Goal: Task Accomplishment & Management: Manage account settings

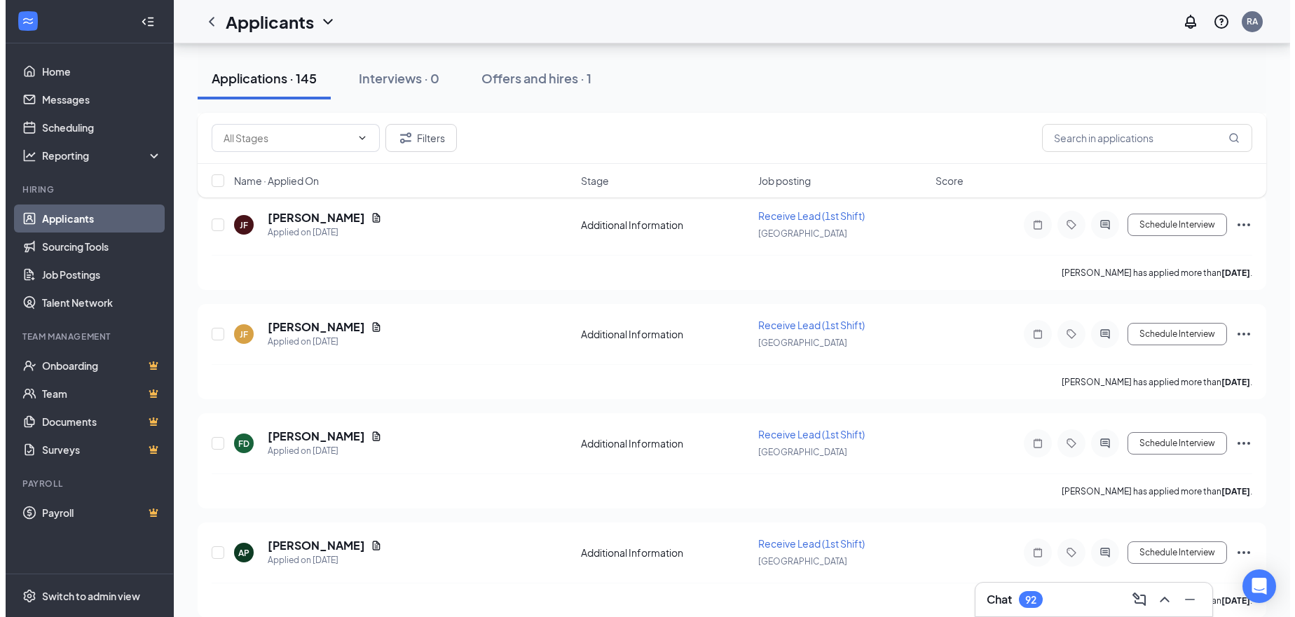
scroll to position [3013, 0]
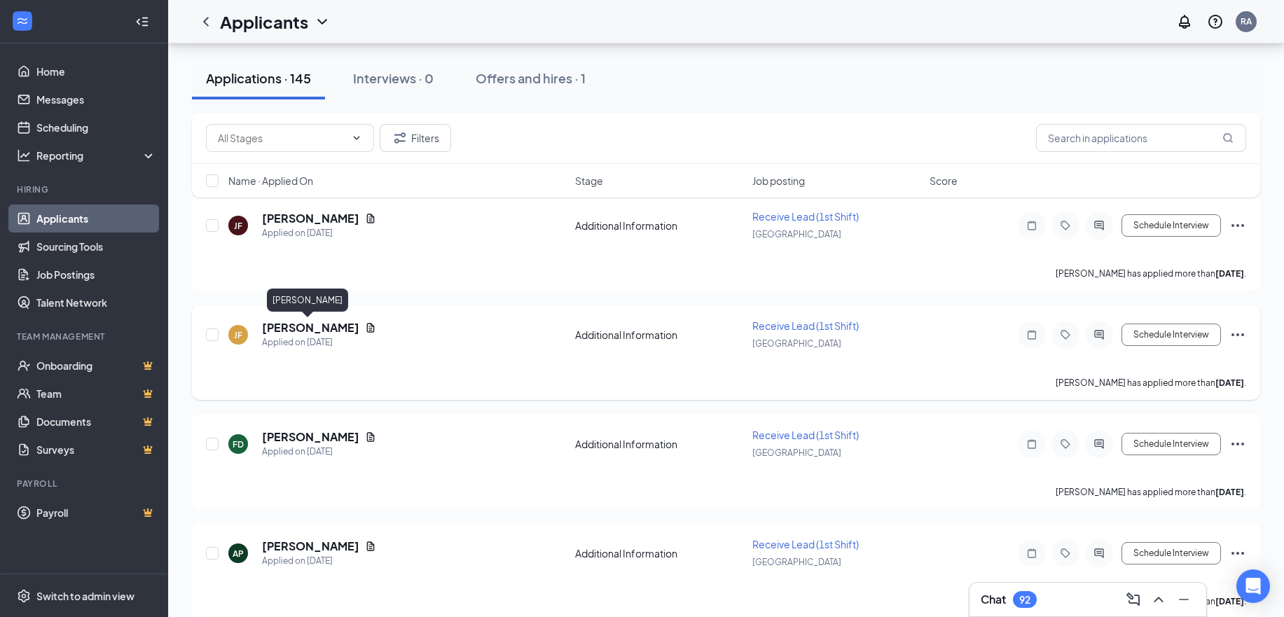
click at [302, 333] on h5 "[PERSON_NAME]" at bounding box center [310, 327] width 97 height 15
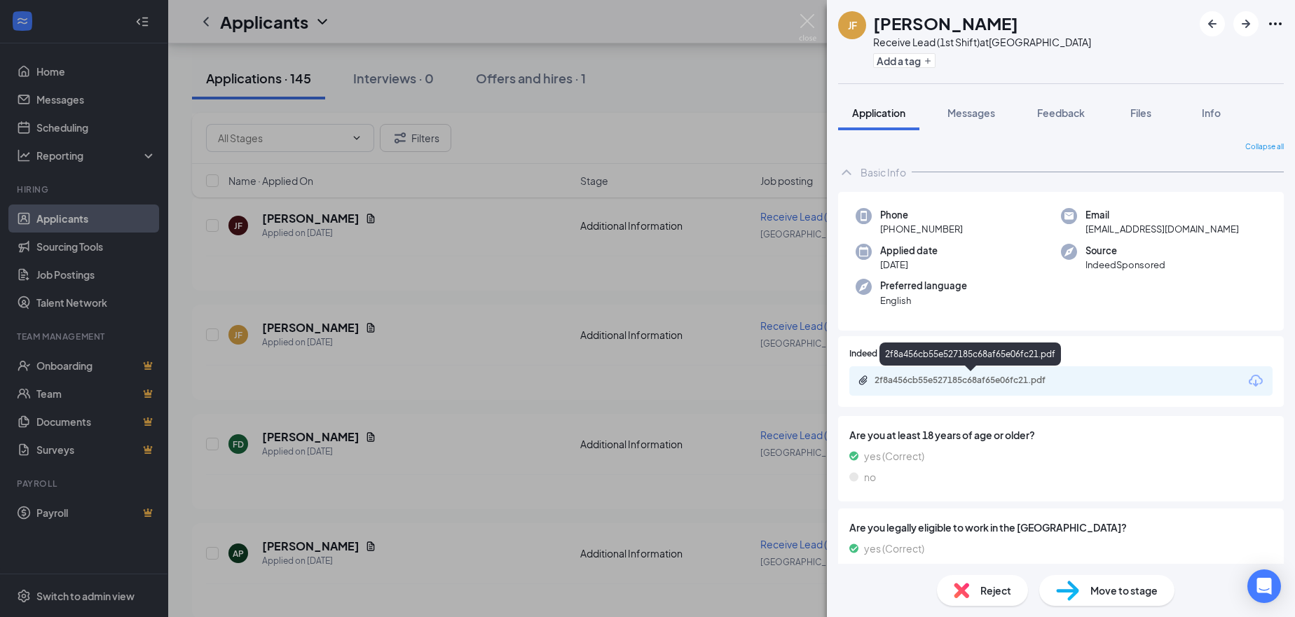
click at [951, 380] on div "2f8a456cb55e527185c68af65e06fc21.pdf" at bounding box center [972, 380] width 196 height 11
click at [995, 600] on div "Reject" at bounding box center [982, 590] width 91 height 31
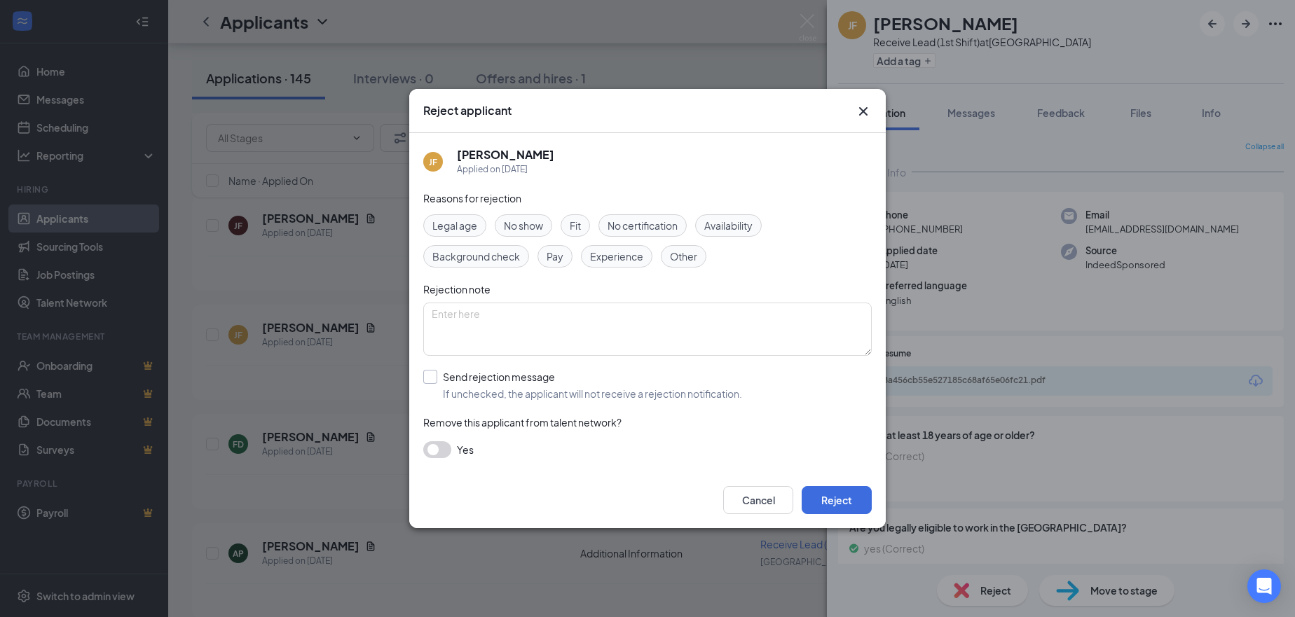
click at [455, 376] on input "Send rejection message If unchecked, the applicant will not receive a rejection…" at bounding box center [582, 385] width 319 height 31
checkbox input "true"
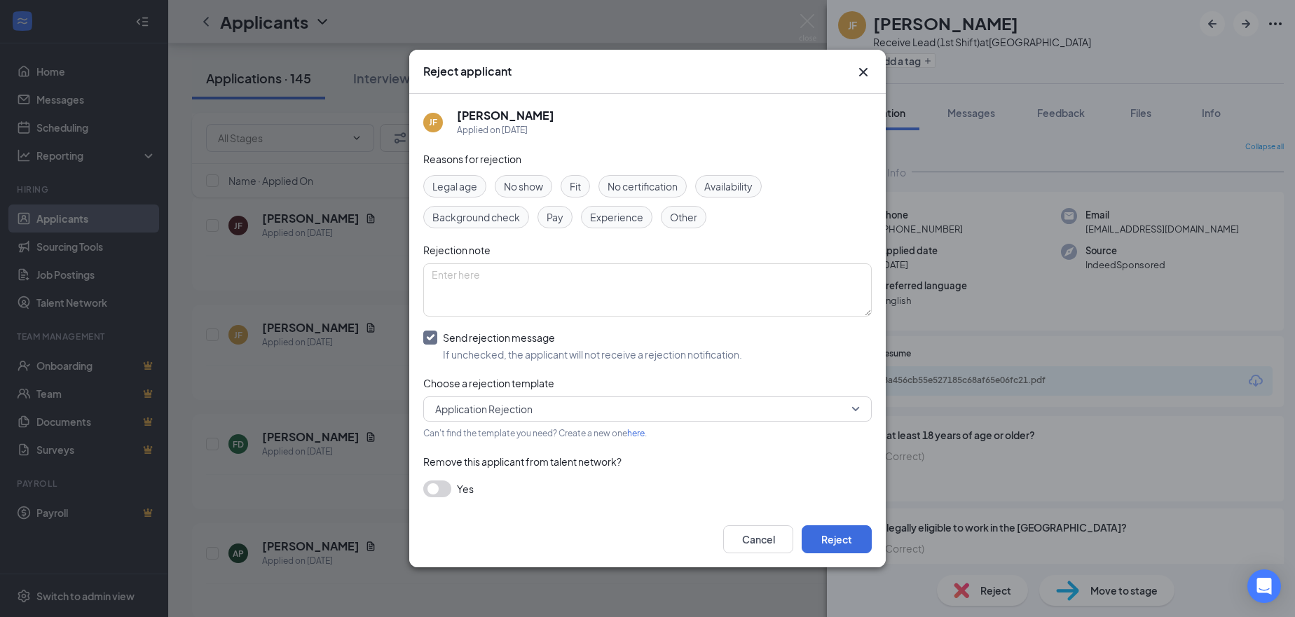
click at [444, 489] on button "button" at bounding box center [437, 489] width 28 height 17
click at [840, 542] on button "Reject" at bounding box center [837, 540] width 70 height 28
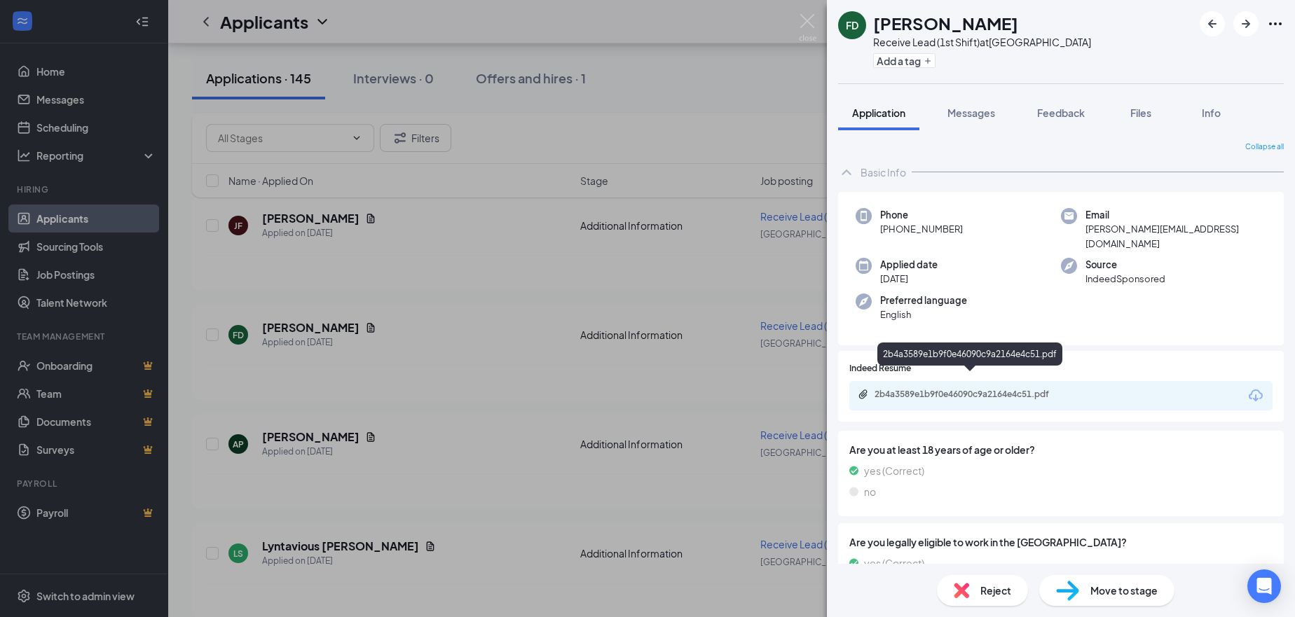
click at [942, 389] on div "2b4a3589e1b9f0e46090c9a2164e4c51.pdf" at bounding box center [972, 394] width 196 height 11
click at [1254, 25] on button "button" at bounding box center [1245, 23] width 25 height 25
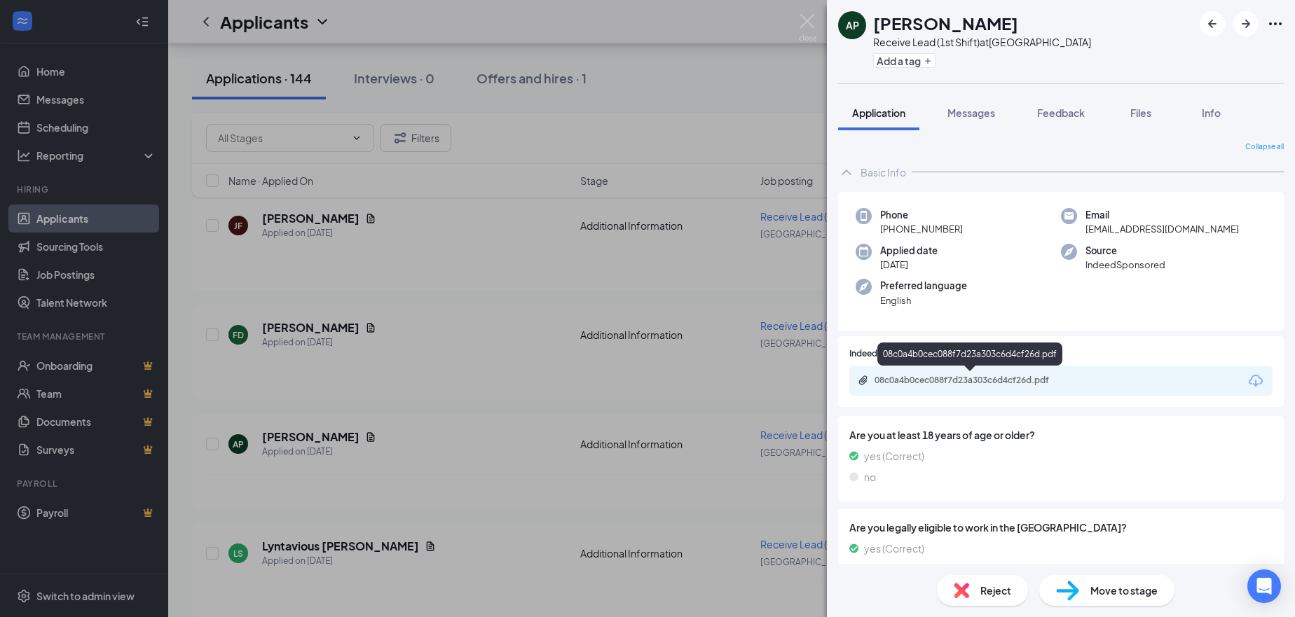
click at [1005, 375] on div "08c0a4b0cec088f7d23a303c6d4cf26d.pdf" at bounding box center [972, 380] width 196 height 11
click at [998, 594] on span "Reject" at bounding box center [995, 590] width 31 height 15
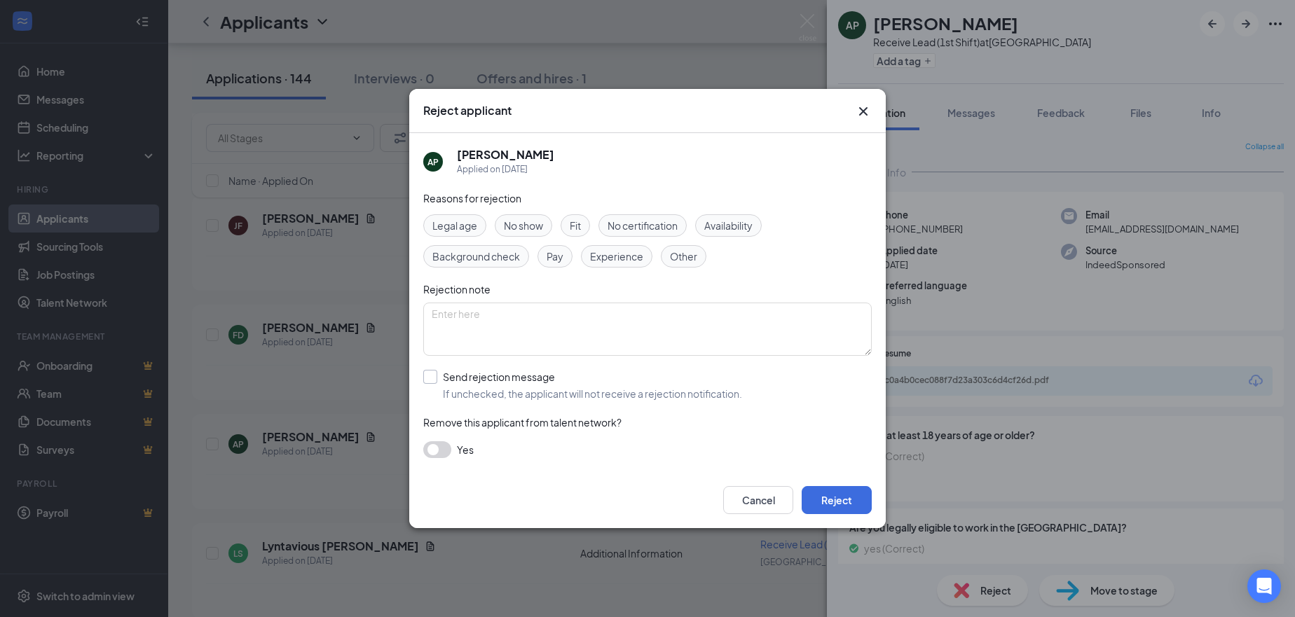
click at [444, 375] on input "Send rejection message If unchecked, the applicant will not receive a rejection…" at bounding box center [582, 385] width 319 height 31
checkbox input "true"
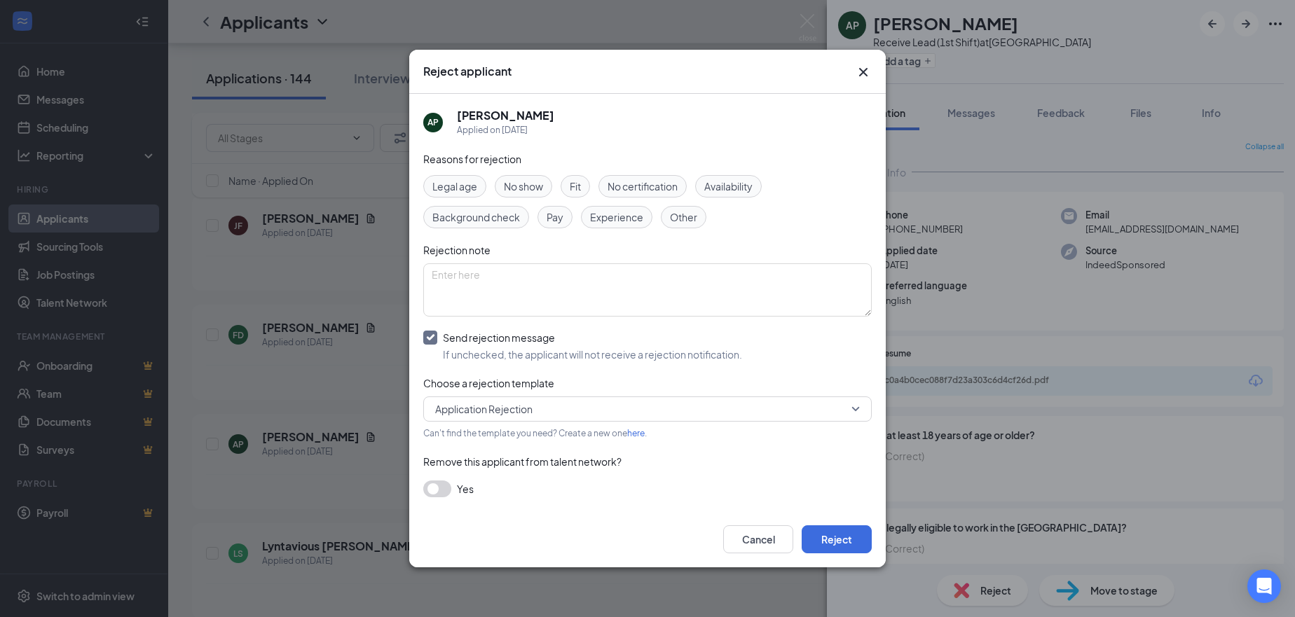
click at [441, 484] on button "button" at bounding box center [437, 489] width 28 height 17
click at [856, 546] on button "Reject" at bounding box center [837, 540] width 70 height 28
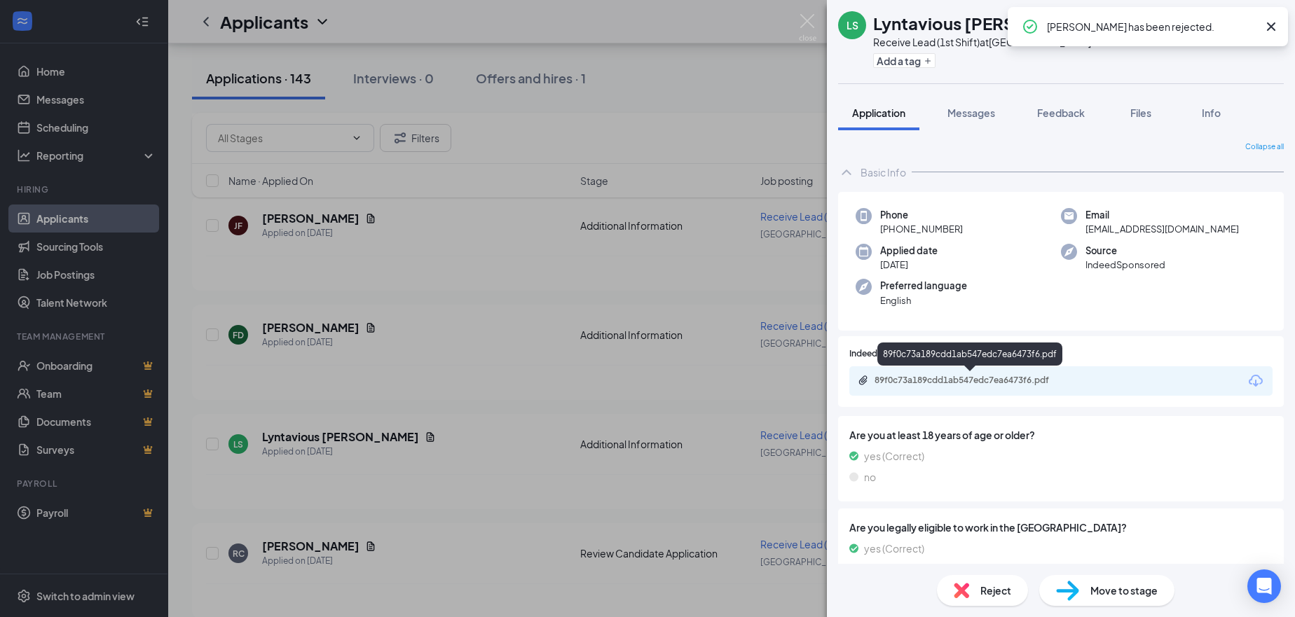
click at [964, 383] on div "89f0c73a189cdd1ab547edc7ea6473f6.pdf" at bounding box center [972, 380] width 196 height 11
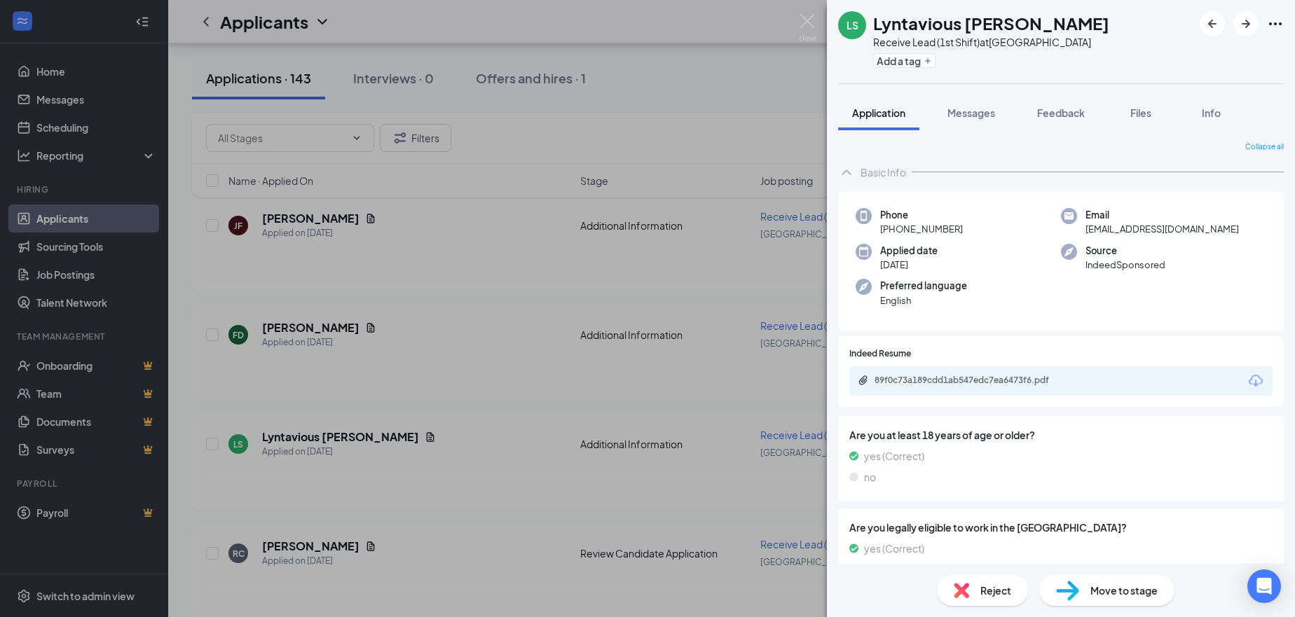
click at [991, 590] on span "Reject" at bounding box center [995, 590] width 31 height 15
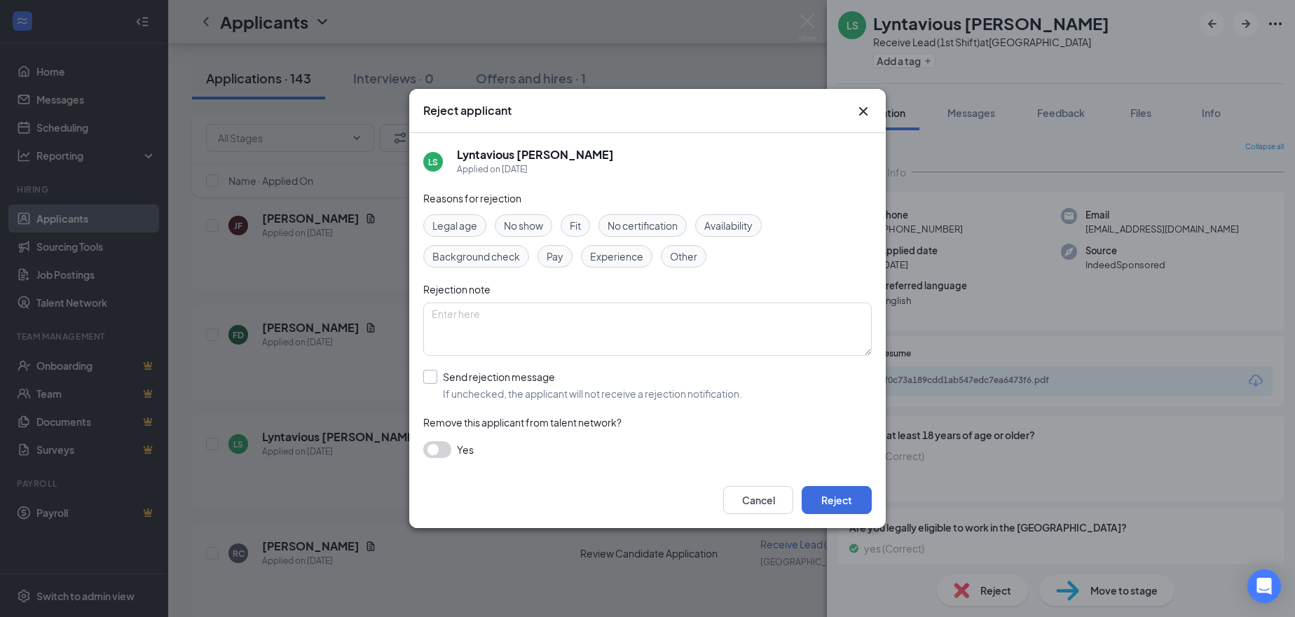
click at [473, 386] on input "Send rejection message If unchecked, the applicant will not receive a rejection…" at bounding box center [582, 385] width 319 height 31
checkbox input "true"
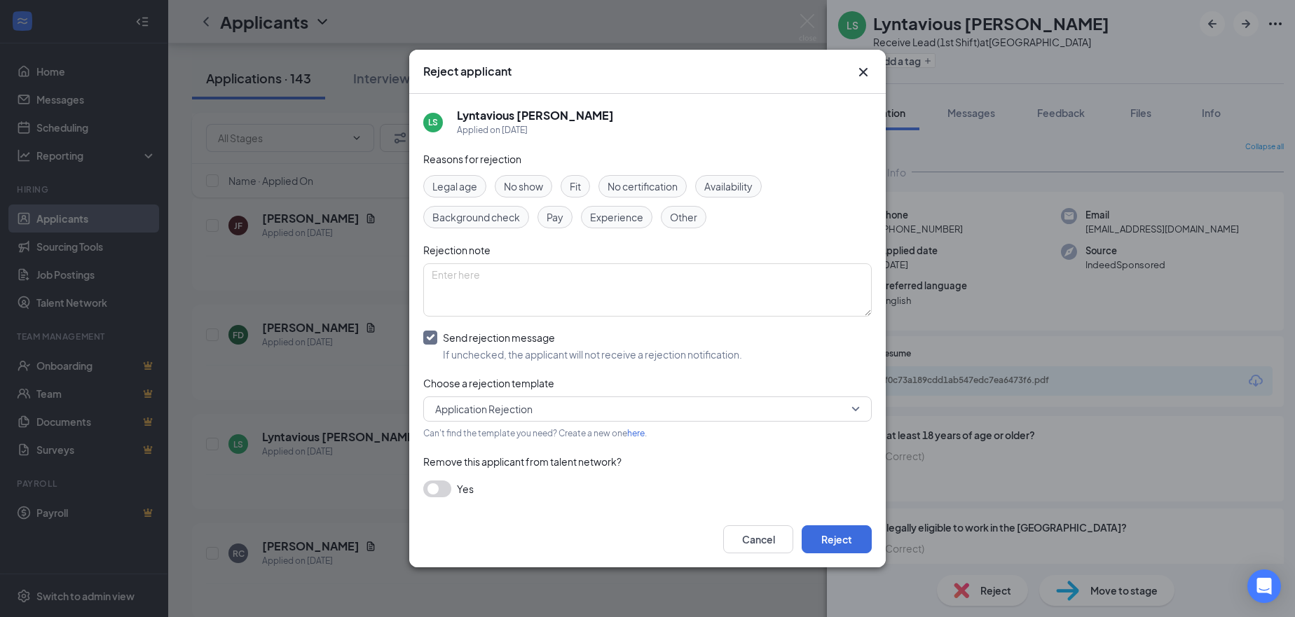
click at [442, 494] on button "button" at bounding box center [437, 489] width 28 height 17
click at [838, 548] on button "Reject" at bounding box center [837, 540] width 70 height 28
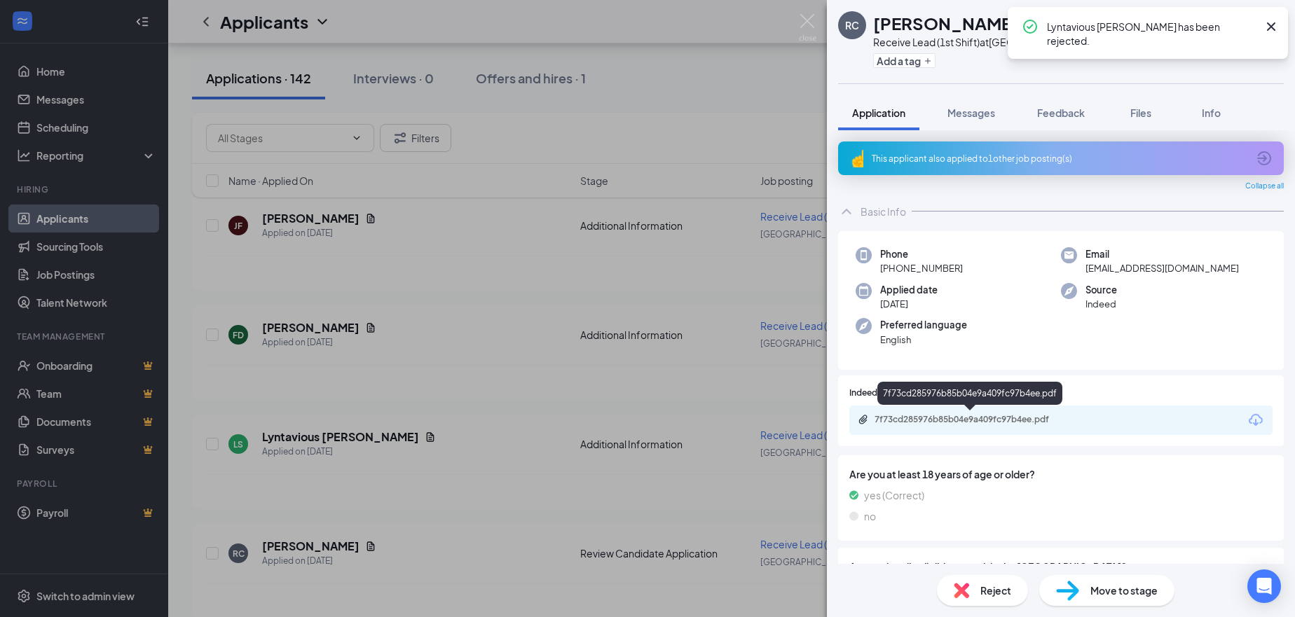
click at [920, 420] on div "7f73cd285976b85b04e9a409fc97b4ee.pdf" at bounding box center [972, 419] width 196 height 11
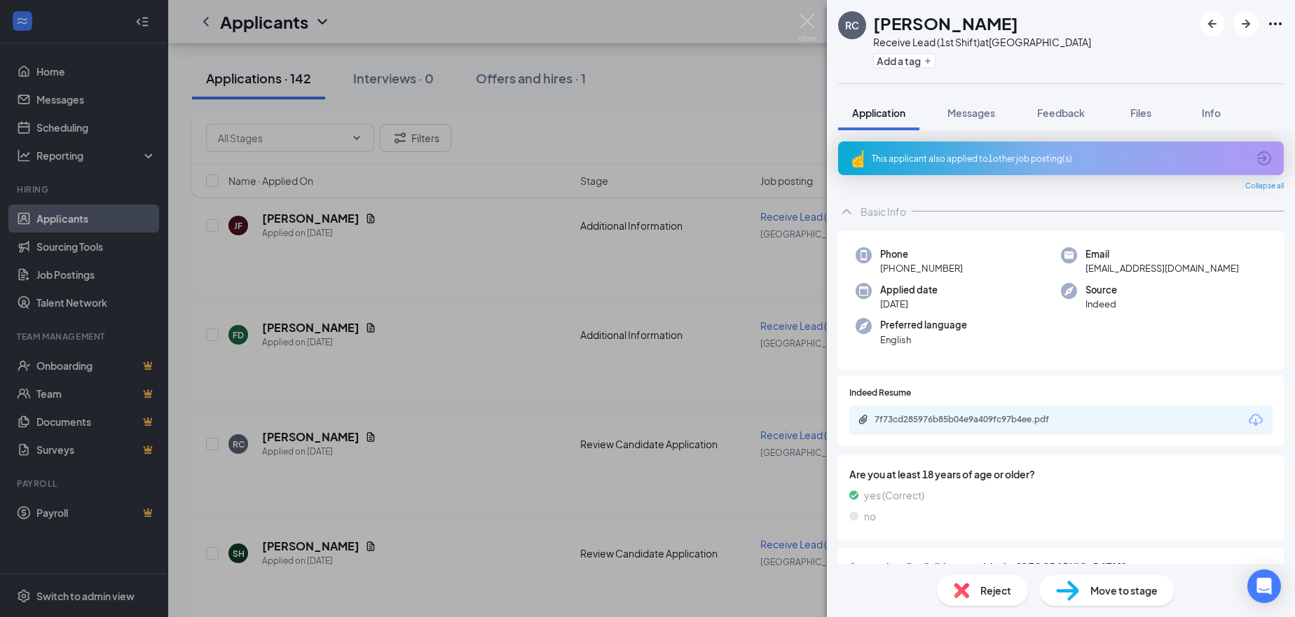
click at [1016, 591] on div "Reject" at bounding box center [982, 590] width 91 height 31
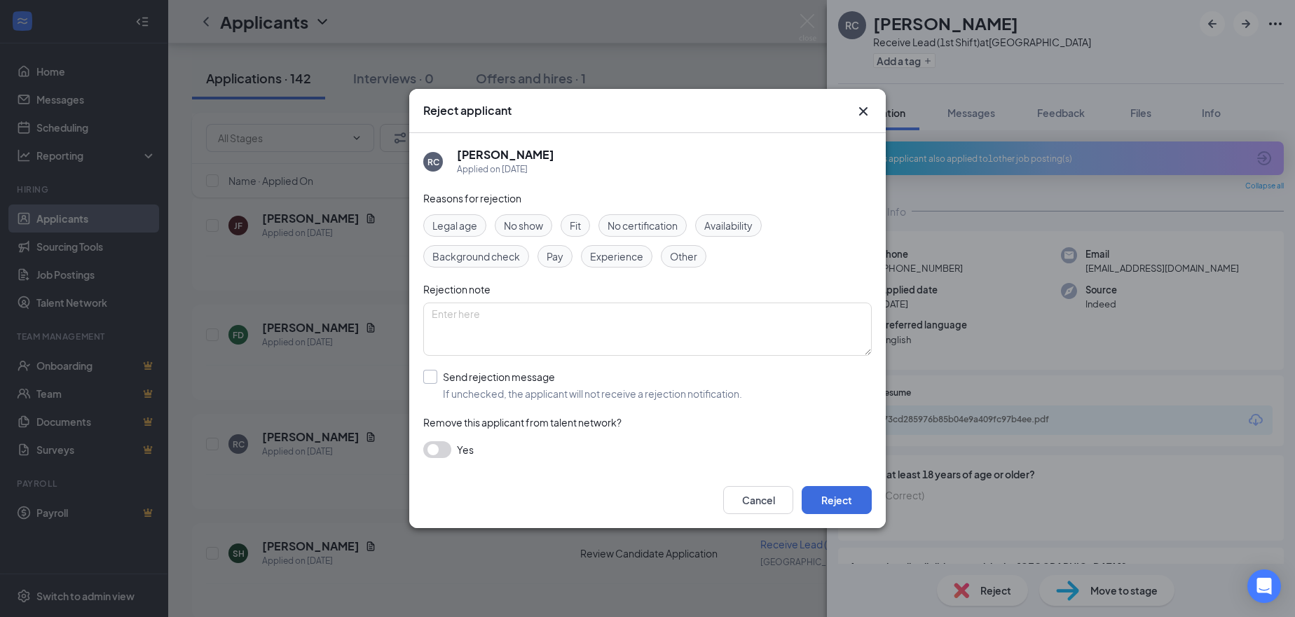
click at [491, 380] on input "Send rejection message If unchecked, the applicant will not receive a rejection…" at bounding box center [582, 385] width 319 height 31
checkbox input "true"
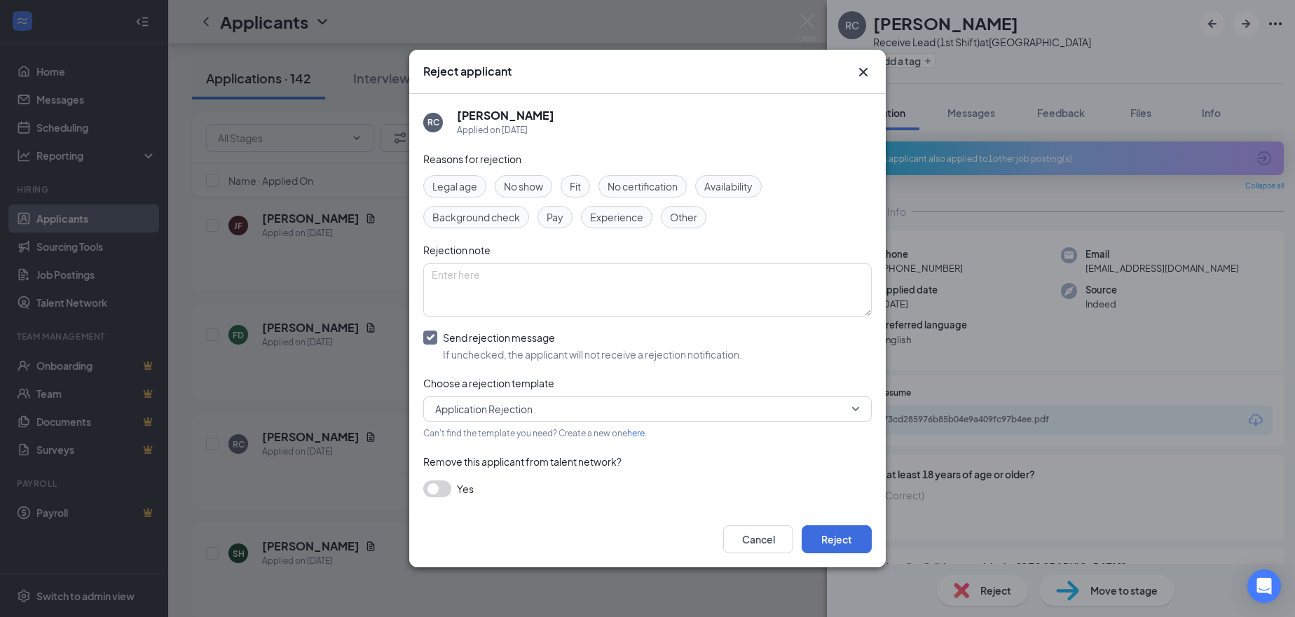
click at [446, 492] on button "button" at bounding box center [437, 489] width 28 height 17
click at [853, 546] on button "Reject" at bounding box center [837, 540] width 70 height 28
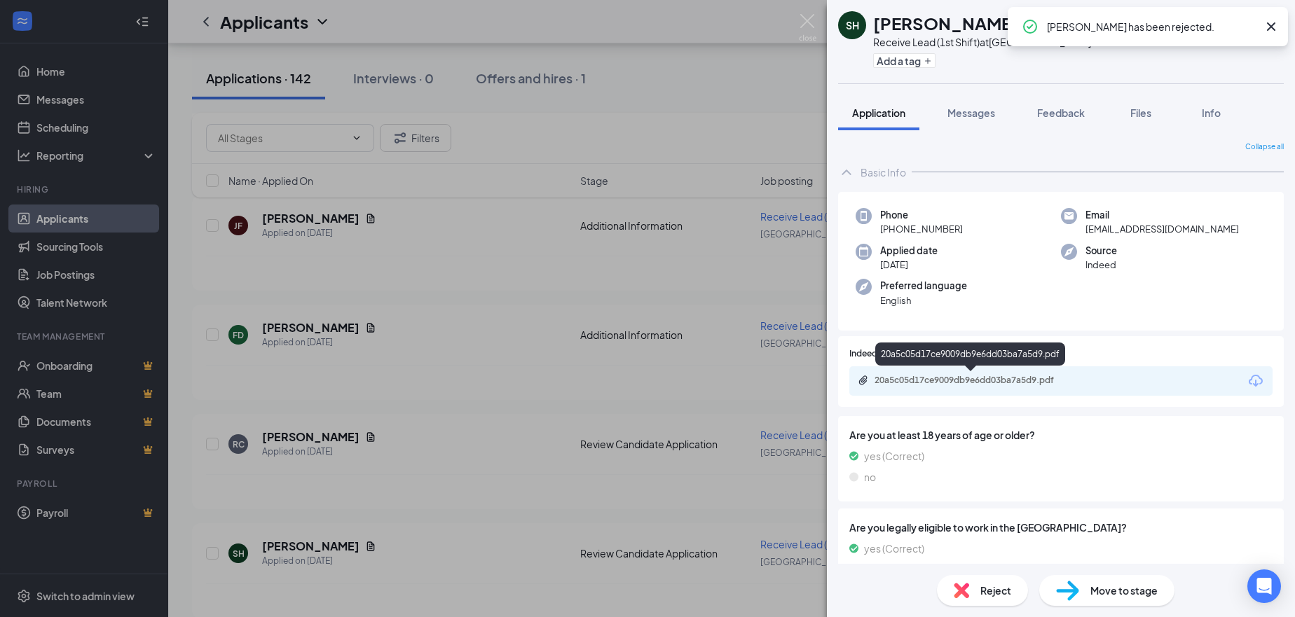
click at [890, 377] on div "20a5c05d17ce9009db9e6dd03ba7a5d9.pdf" at bounding box center [972, 380] width 196 height 11
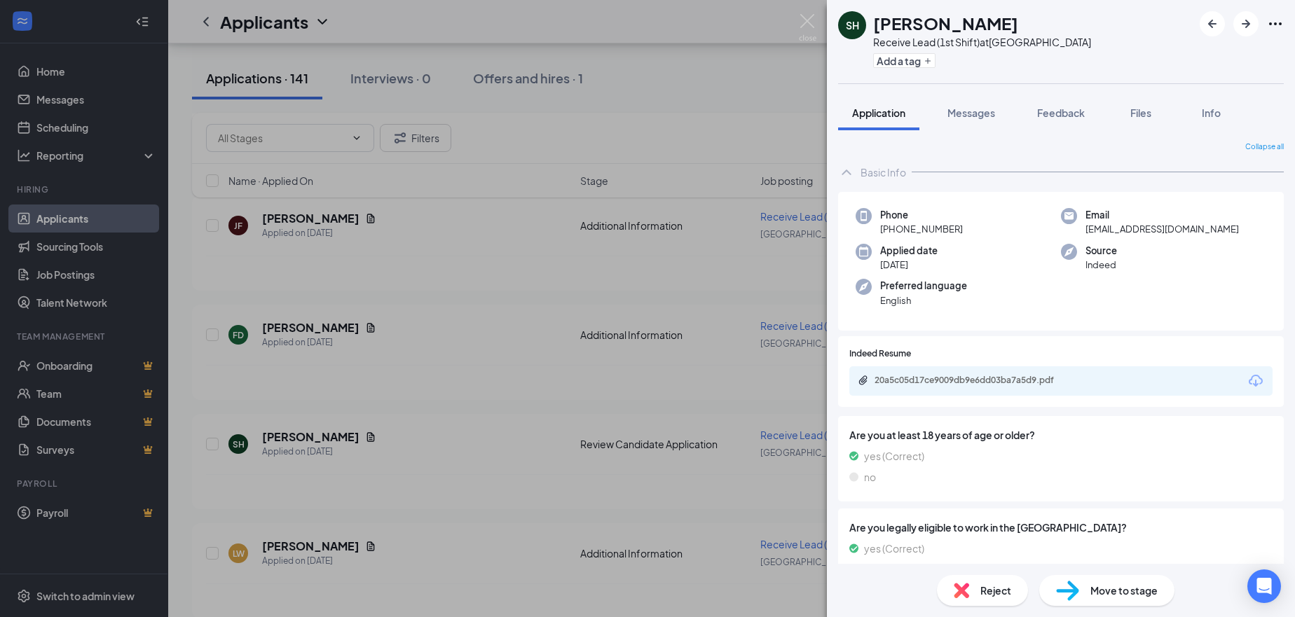
click at [1011, 591] on div "Reject" at bounding box center [982, 590] width 91 height 31
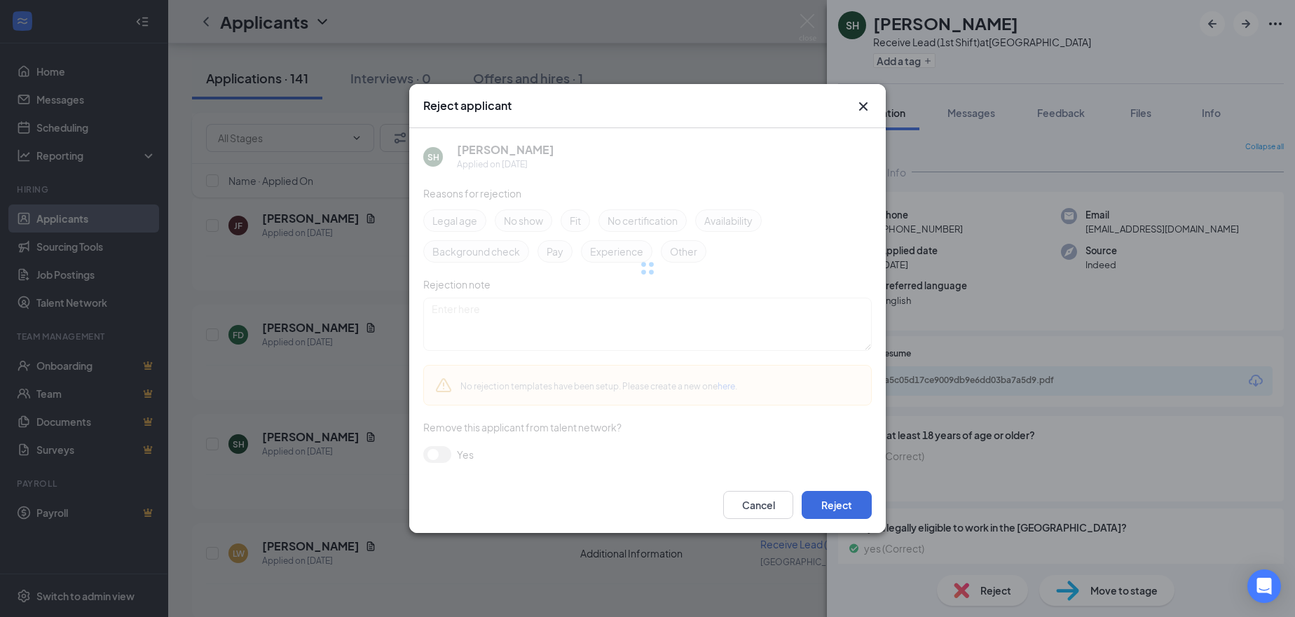
click at [989, 591] on div "Reject applicant SH [PERSON_NAME] Applied on [DATE] Reasons for rejection Legal…" at bounding box center [647, 308] width 1295 height 617
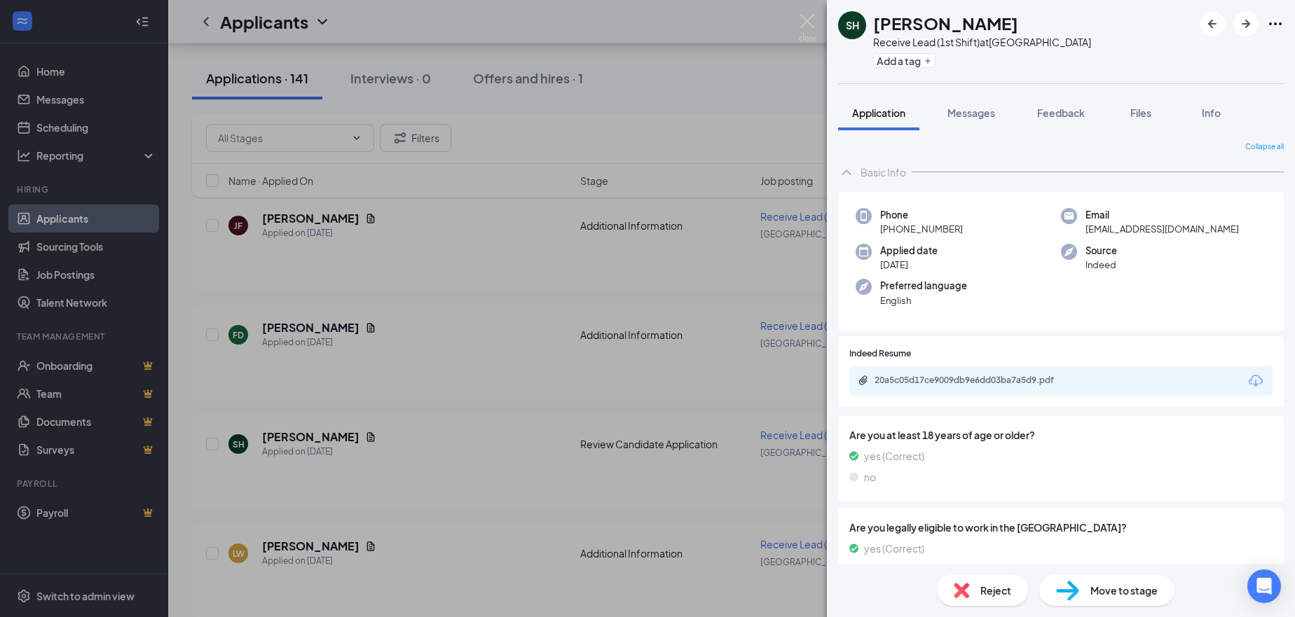
click at [999, 596] on span "Reject" at bounding box center [995, 590] width 31 height 15
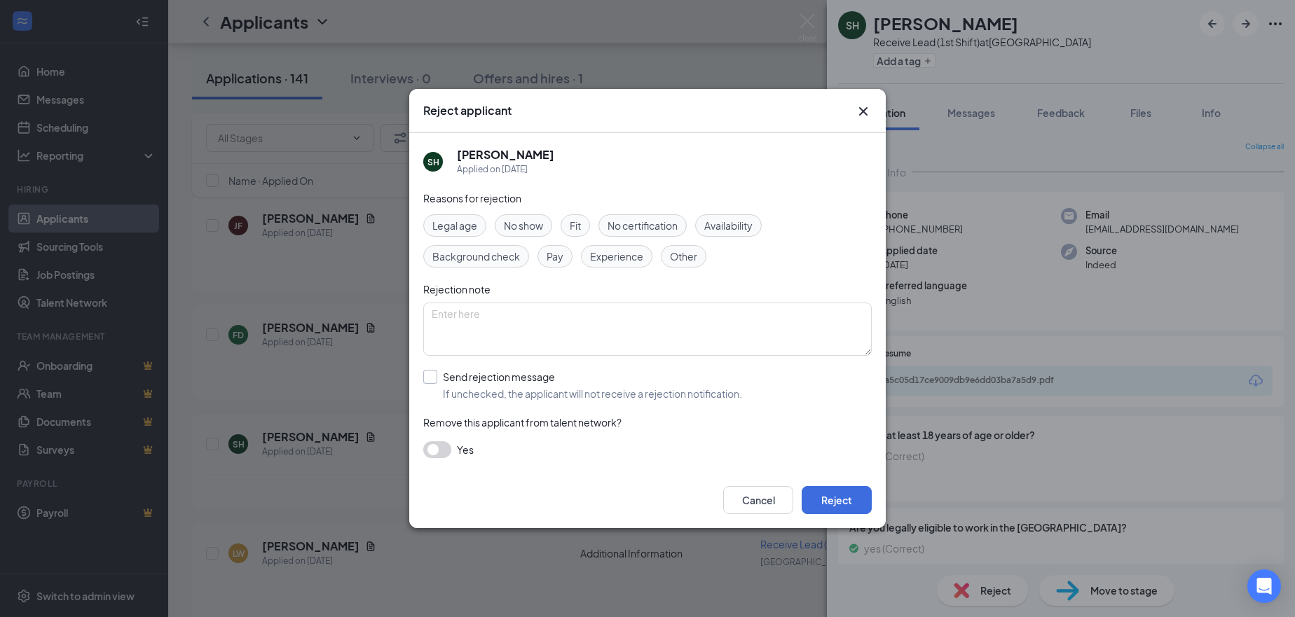
click at [467, 382] on input "Send rejection message If unchecked, the applicant will not receive a rejection…" at bounding box center [582, 385] width 319 height 31
checkbox input "true"
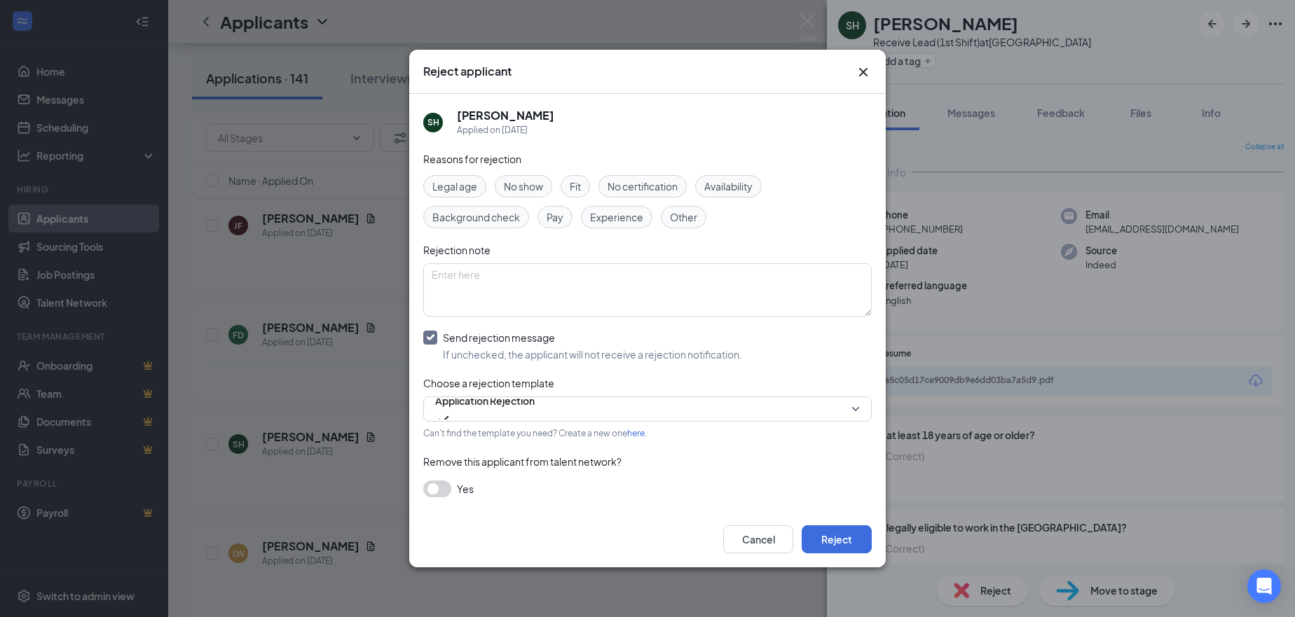
click at [438, 492] on button "button" at bounding box center [437, 489] width 28 height 17
click at [837, 542] on button "Reject" at bounding box center [837, 540] width 70 height 28
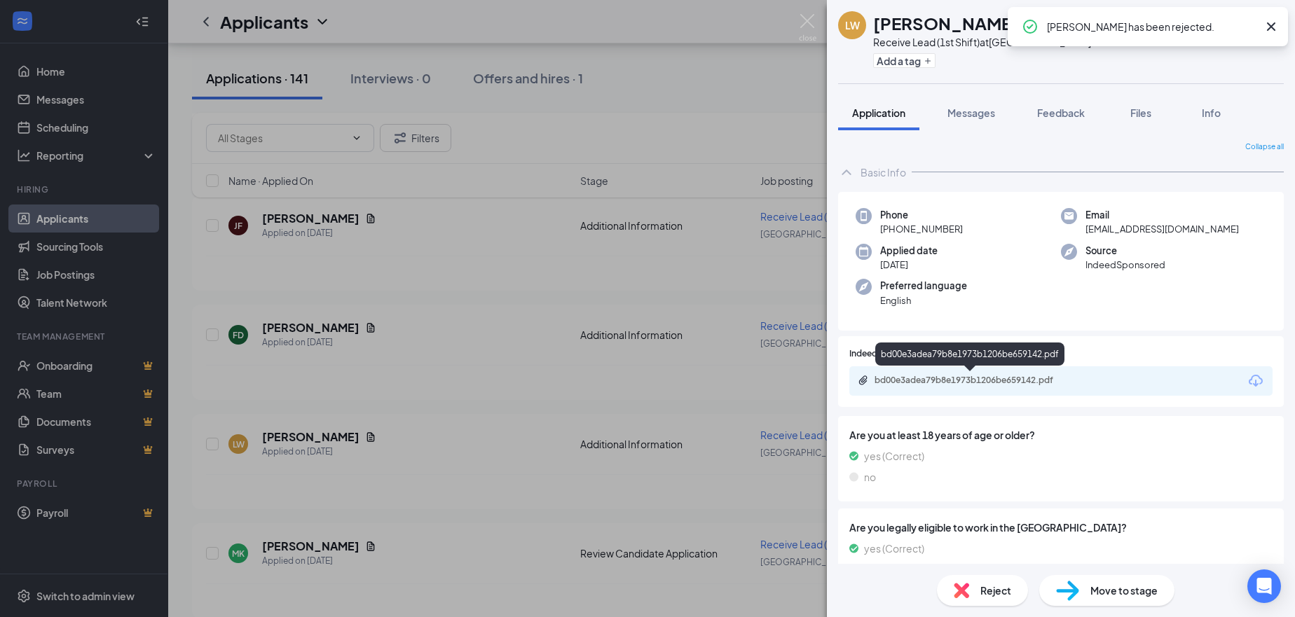
click at [975, 376] on div "bd00e3adea79b8e1973b1206be659142.pdf" at bounding box center [972, 380] width 196 height 11
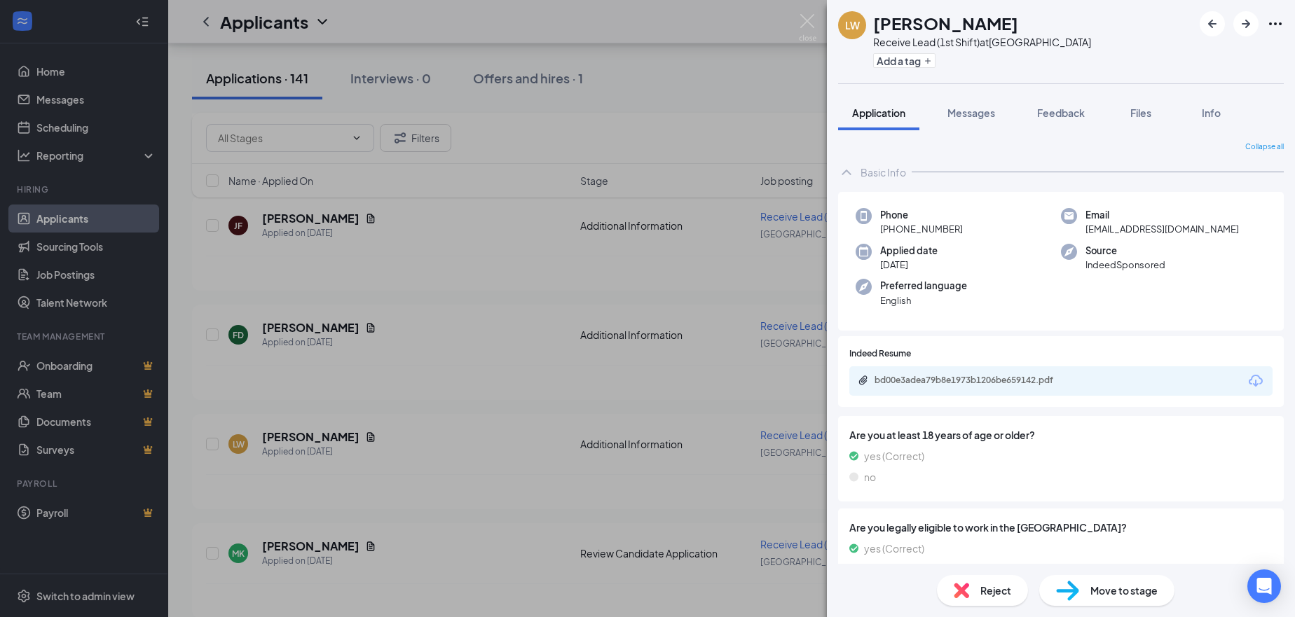
click at [989, 596] on span "Reject" at bounding box center [995, 590] width 31 height 15
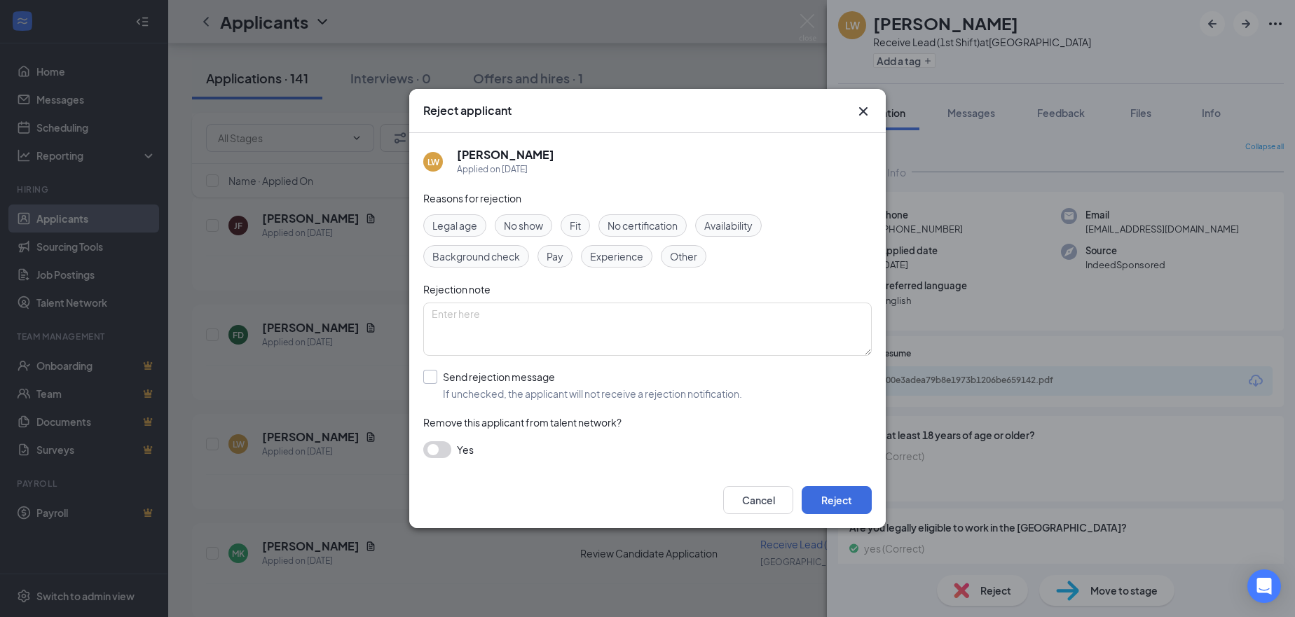
click at [448, 375] on input "Send rejection message If unchecked, the applicant will not receive a rejection…" at bounding box center [582, 385] width 319 height 31
checkbox input "true"
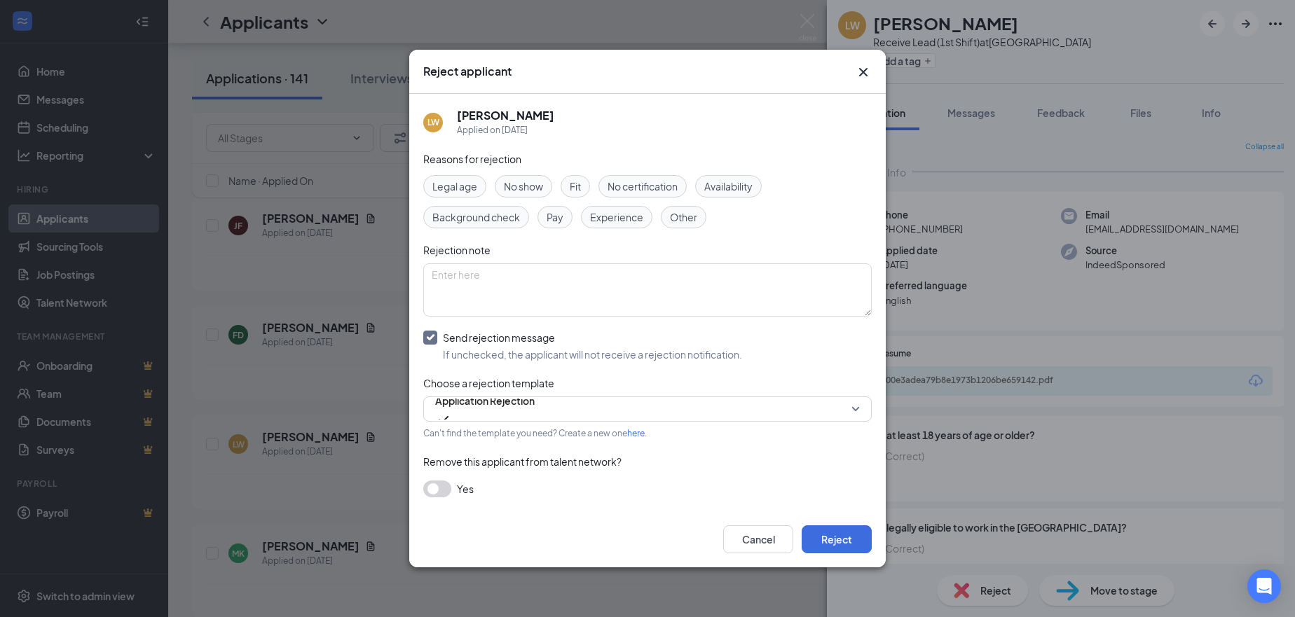
click at [440, 489] on button "button" at bounding box center [437, 489] width 28 height 17
click at [839, 545] on button "Reject" at bounding box center [837, 540] width 70 height 28
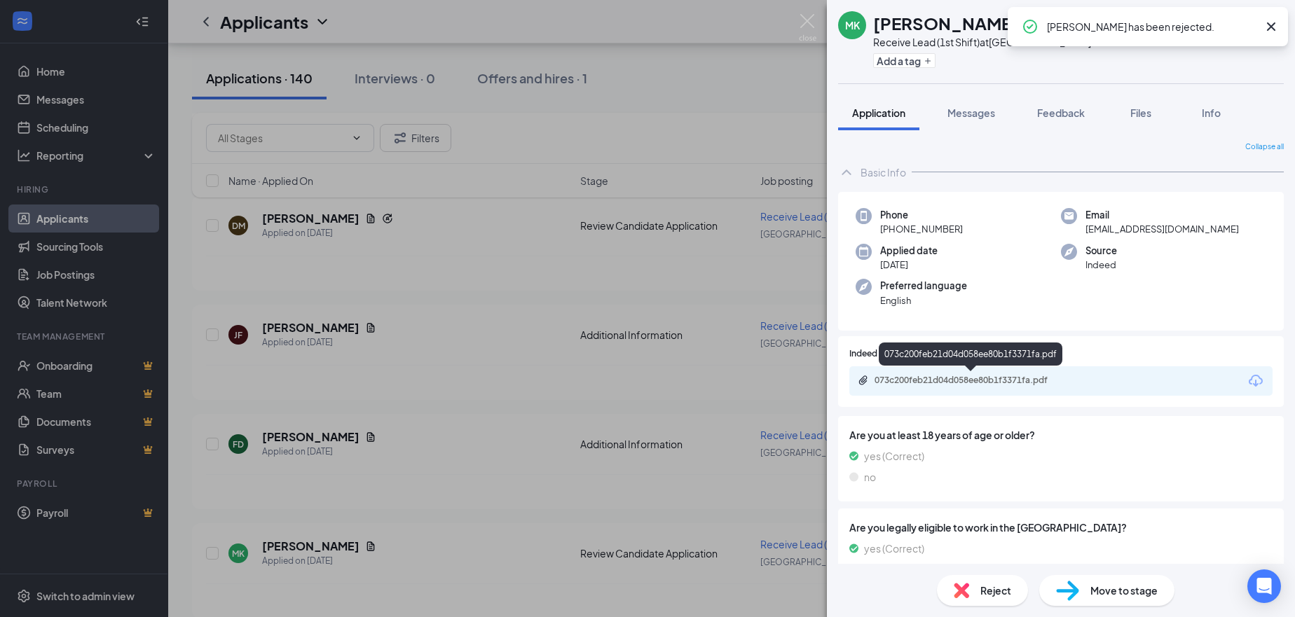
click at [976, 376] on div "073c200feb21d04d058ee80b1f3371fa.pdf" at bounding box center [972, 380] width 196 height 11
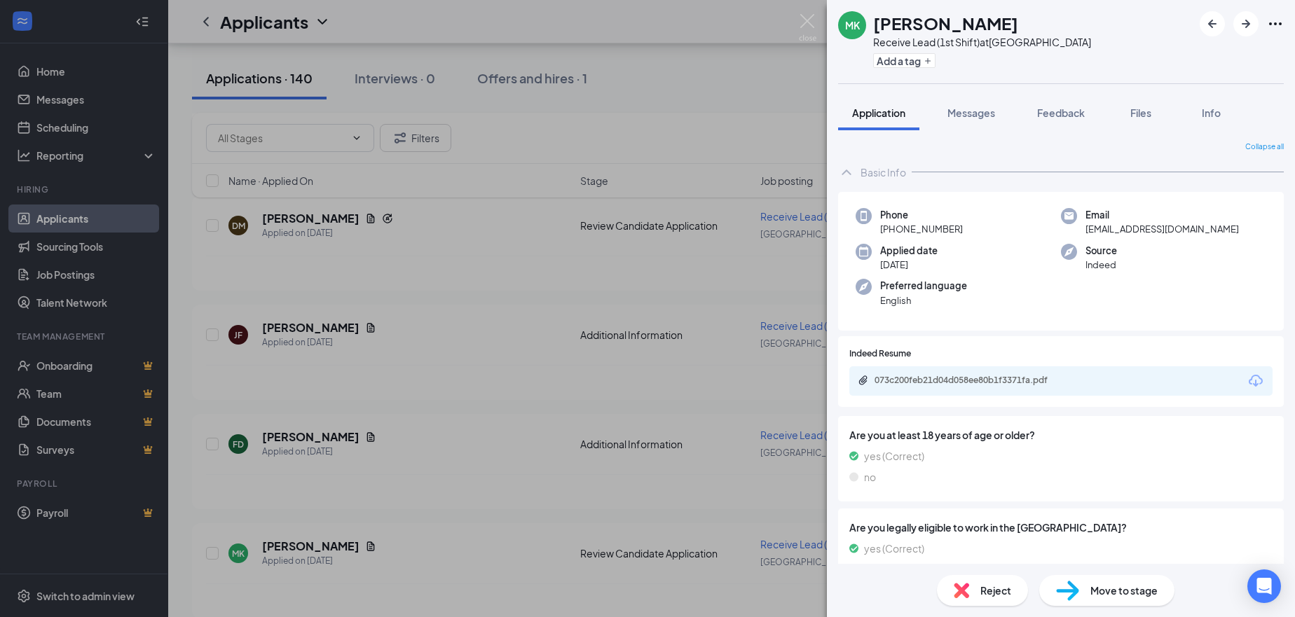
click at [990, 586] on span "Reject" at bounding box center [995, 590] width 31 height 15
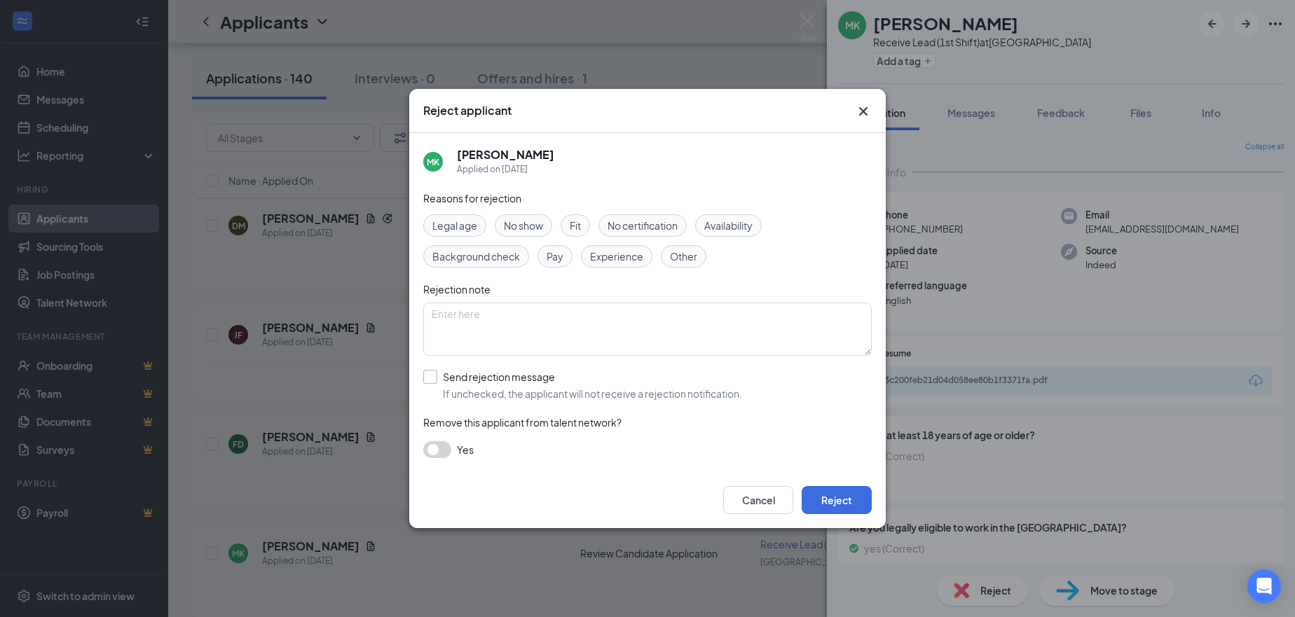
click at [453, 377] on input "Send rejection message If unchecked, the applicant will not receive a rejection…" at bounding box center [582, 385] width 319 height 31
checkbox input "true"
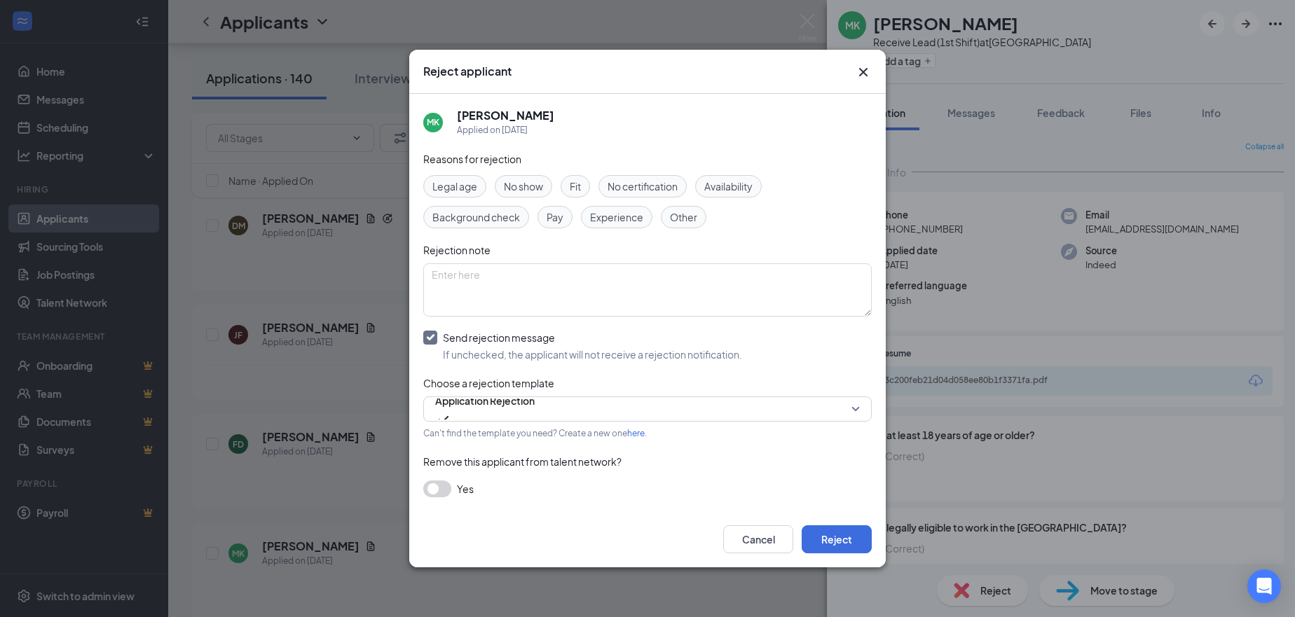
click at [438, 486] on button "button" at bounding box center [437, 489] width 28 height 17
click at [830, 535] on button "Reject" at bounding box center [837, 540] width 70 height 28
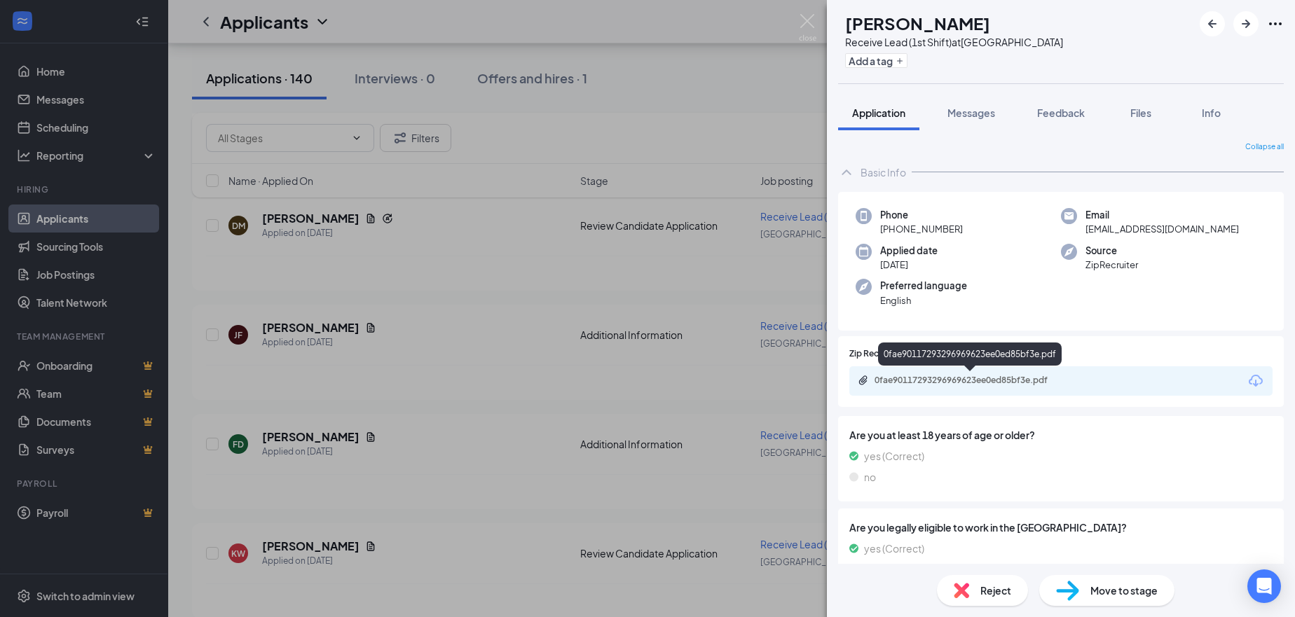
click at [974, 376] on div "0fae90117293296969623ee0ed85bf3e.pdf" at bounding box center [972, 380] width 196 height 11
click at [961, 376] on div "0fae90117293296969623ee0ed85bf3e.pdf" at bounding box center [972, 380] width 196 height 11
click at [1239, 25] on icon "ArrowRight" at bounding box center [1245, 23] width 17 height 17
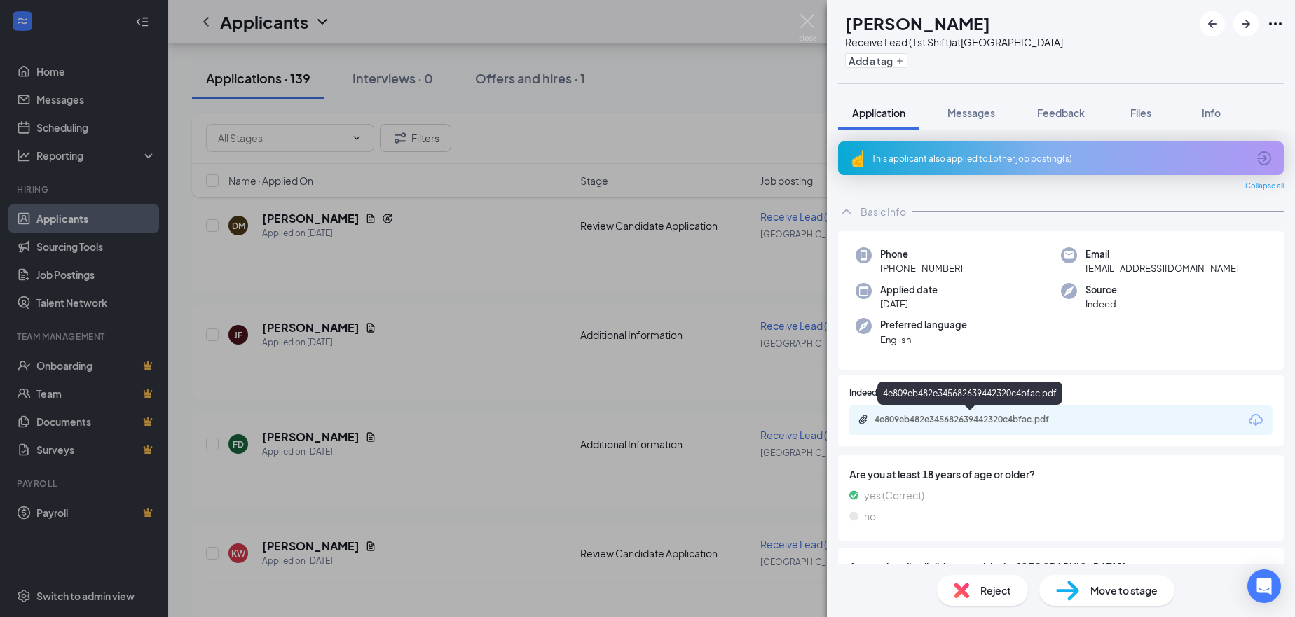
click at [912, 420] on div "4e809eb482e345682639442320c4bfac.pdf" at bounding box center [972, 419] width 196 height 11
click at [1003, 587] on span "Reject" at bounding box center [995, 590] width 31 height 15
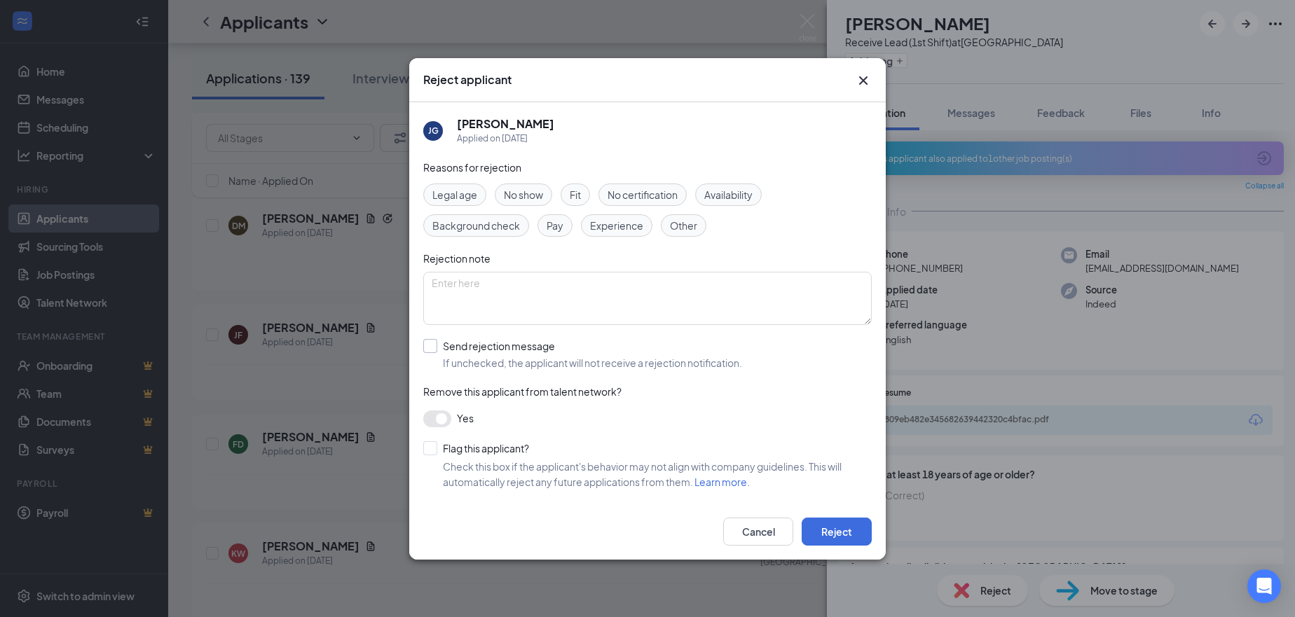
click at [465, 352] on input "Send rejection message If unchecked, the applicant will not receive a rejection…" at bounding box center [582, 354] width 319 height 31
checkbox input "true"
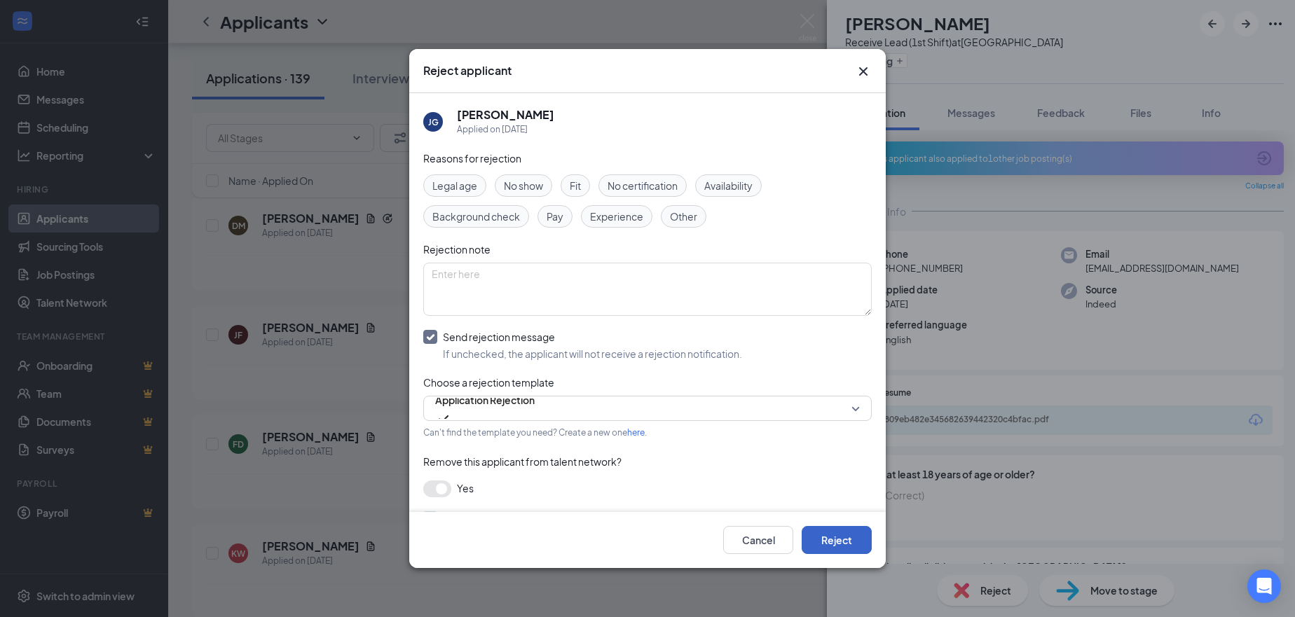
click at [857, 546] on button "Reject" at bounding box center [837, 540] width 70 height 28
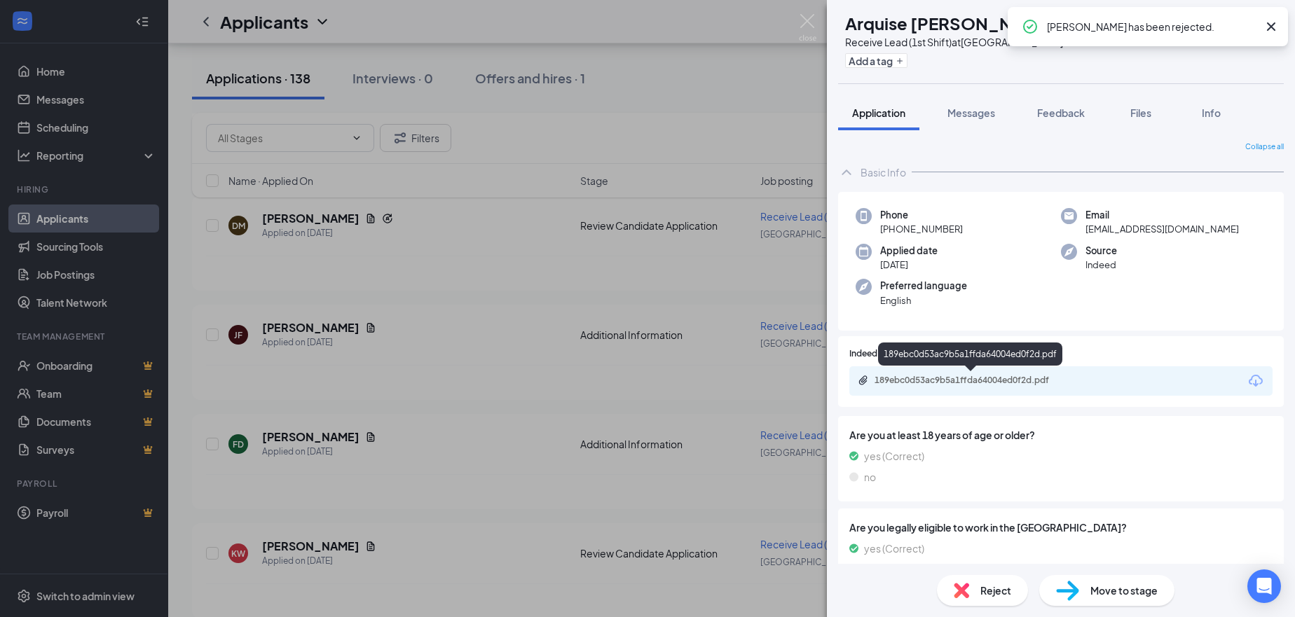
click at [975, 380] on div "189ebc0d53ac9b5a1ffda64004ed0f2d.pdf" at bounding box center [972, 380] width 196 height 11
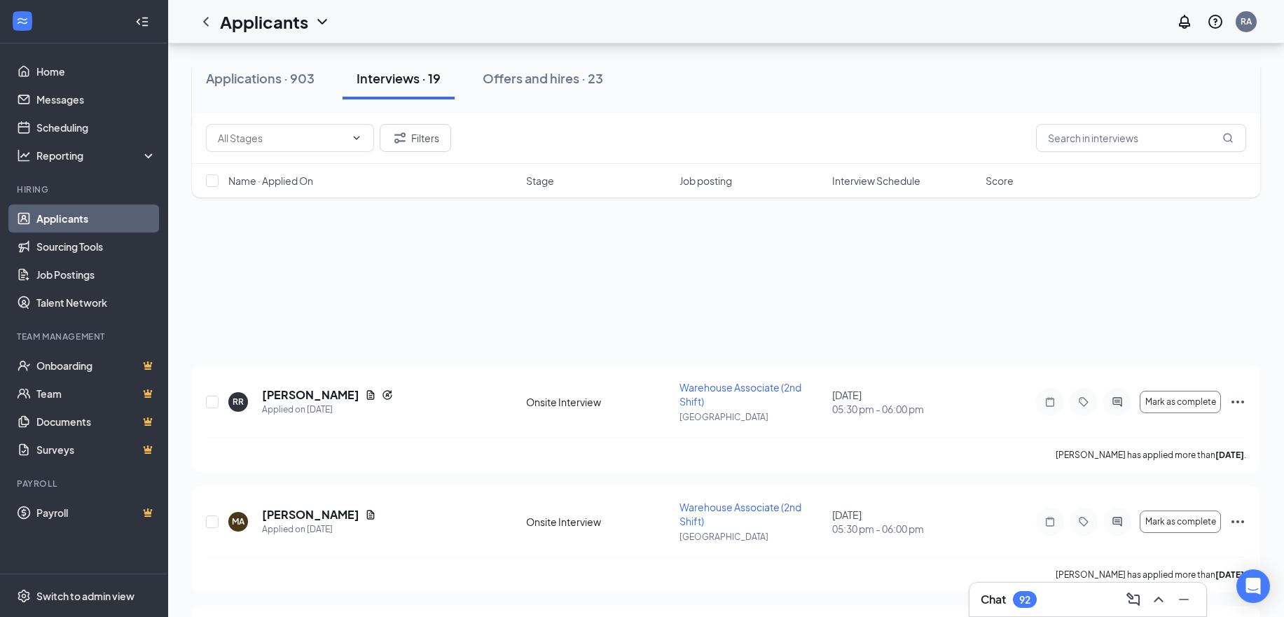
scroll to position [2028, 0]
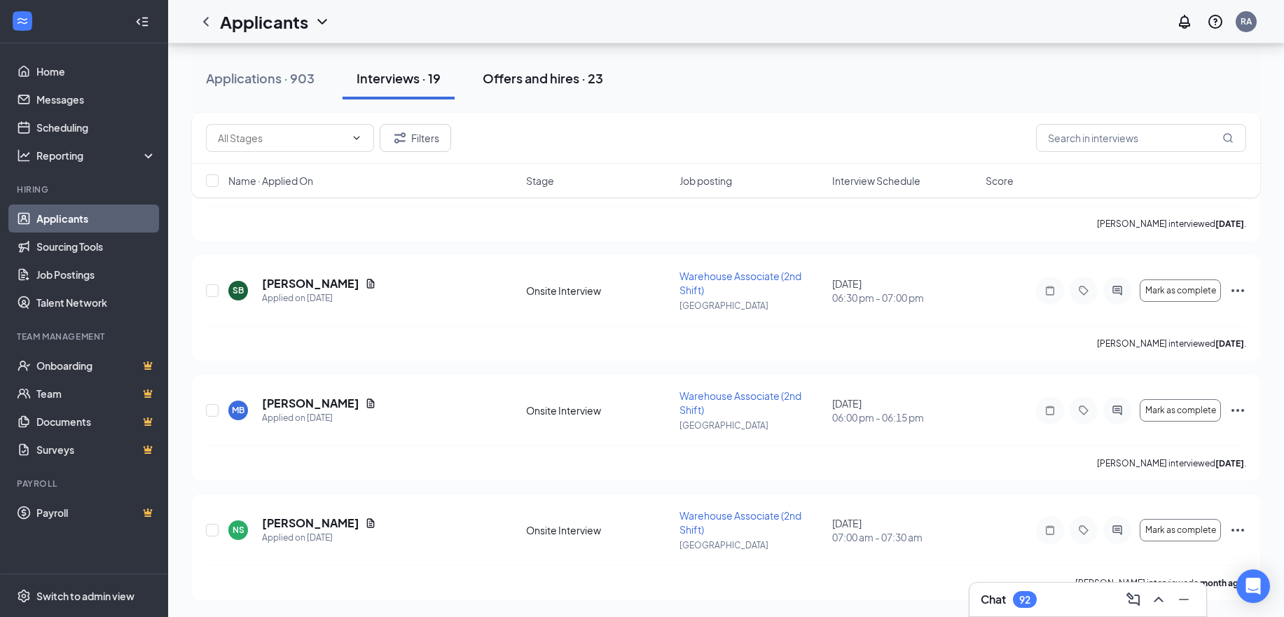
click at [509, 81] on div "Offers and hires · 23" at bounding box center [543, 78] width 121 height 18
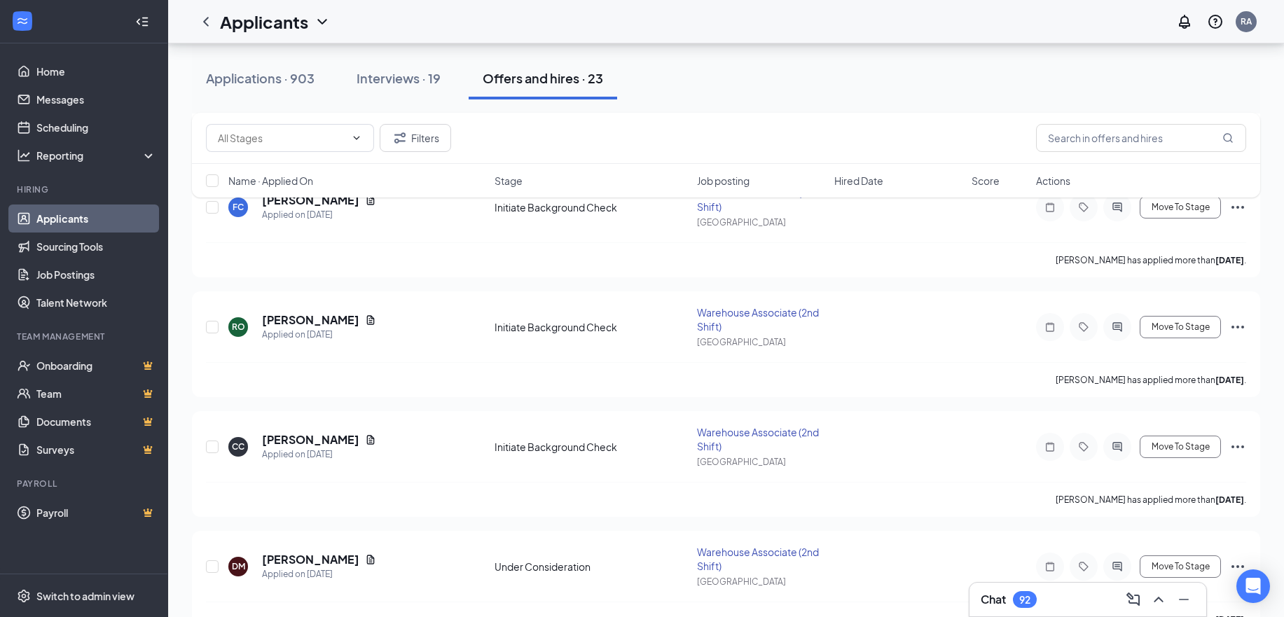
scroll to position [841, 0]
